Goal: Browse casually

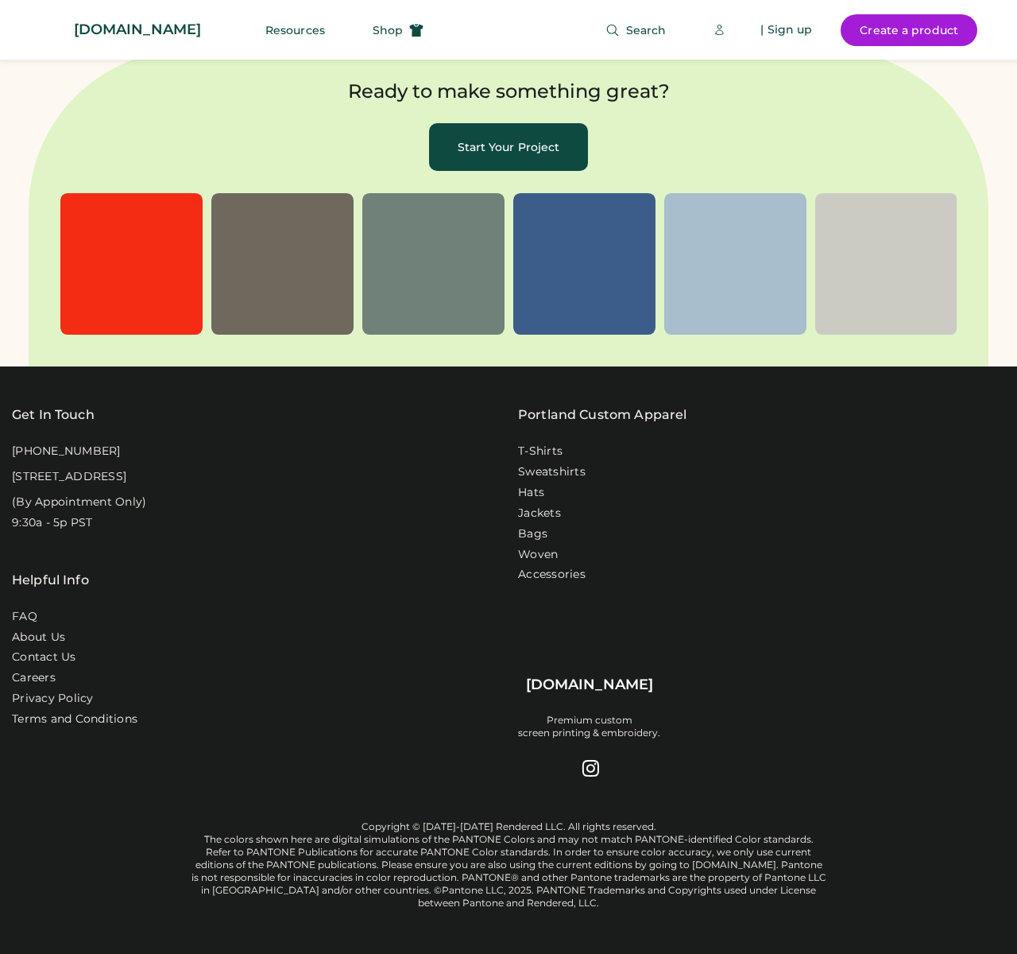
scroll to position [5020, 0]
